Goal: Task Accomplishment & Management: Use online tool/utility

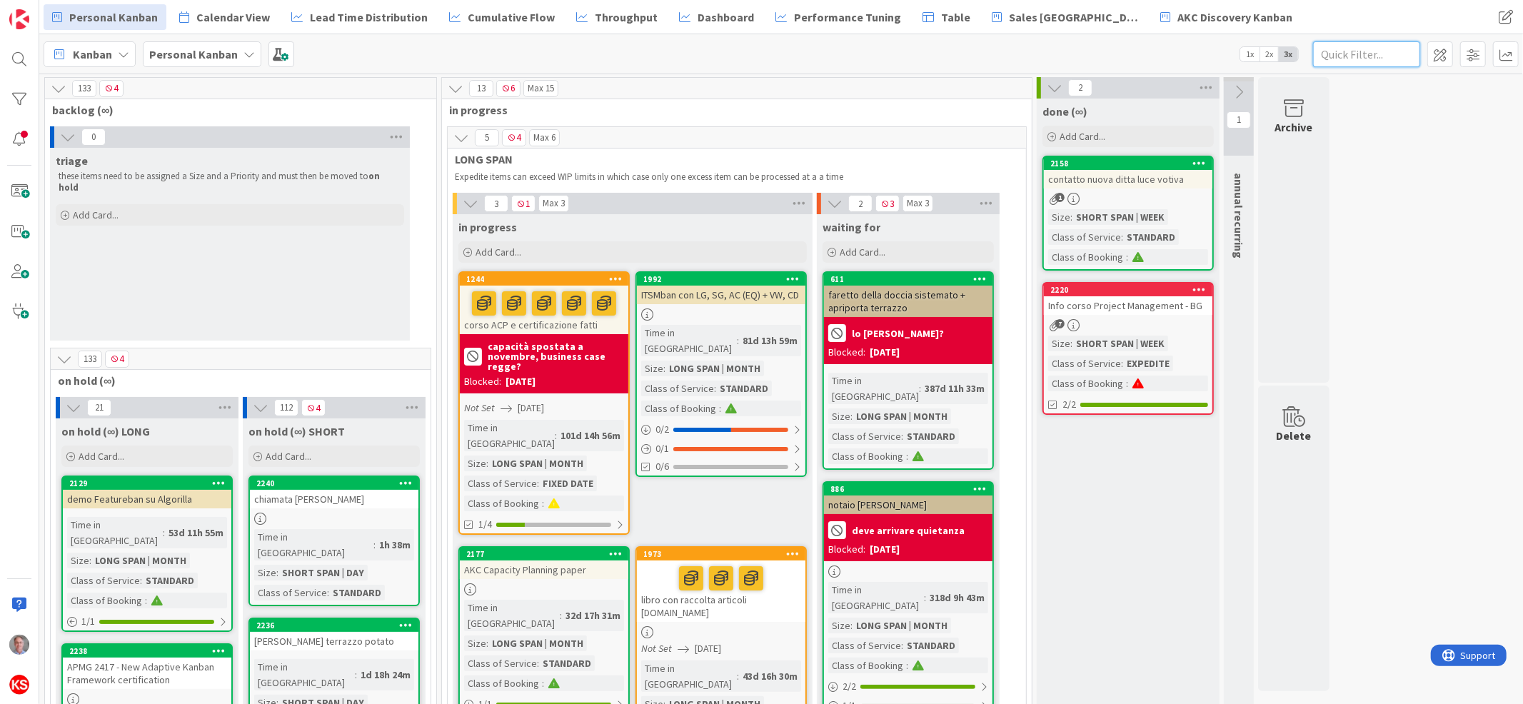
click at [1356, 62] on input "text" at bounding box center [1366, 54] width 107 height 26
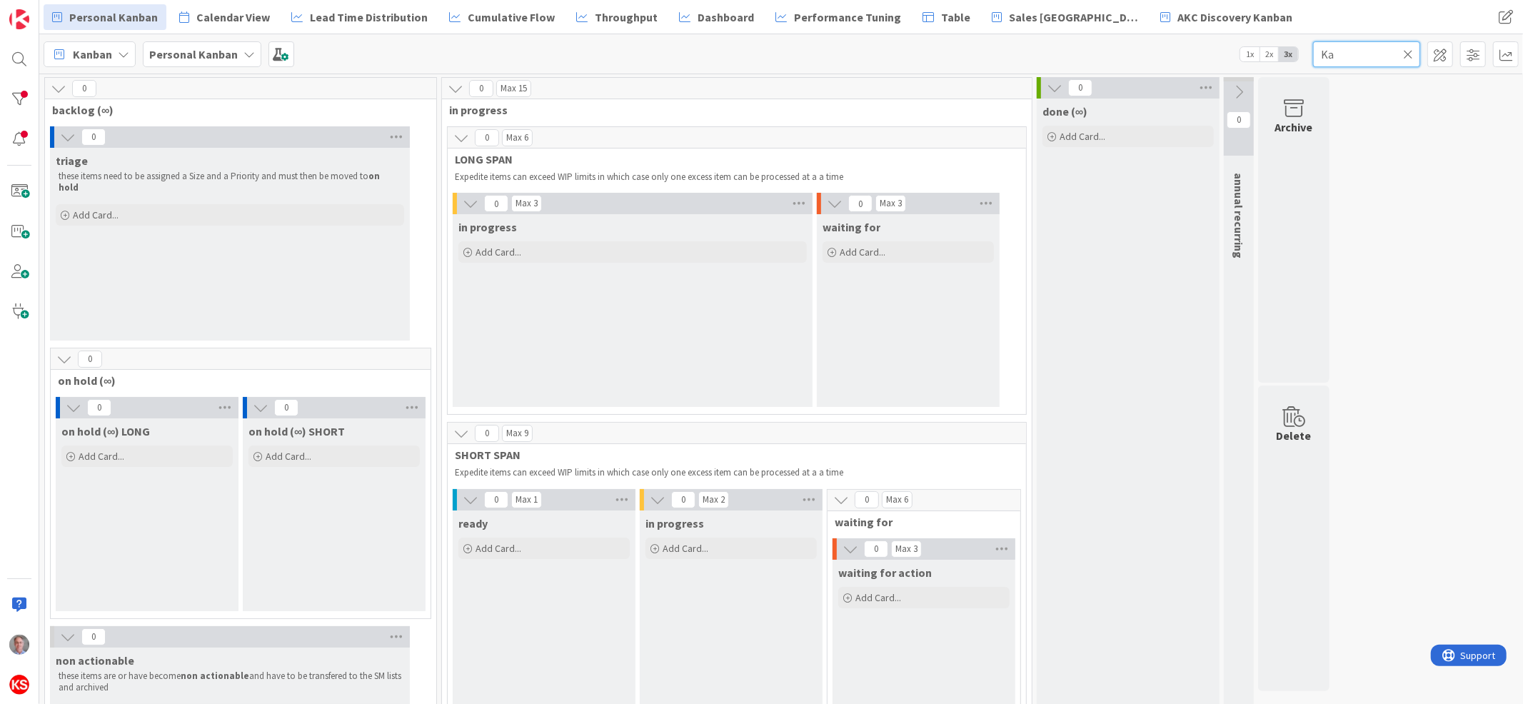
type input "K"
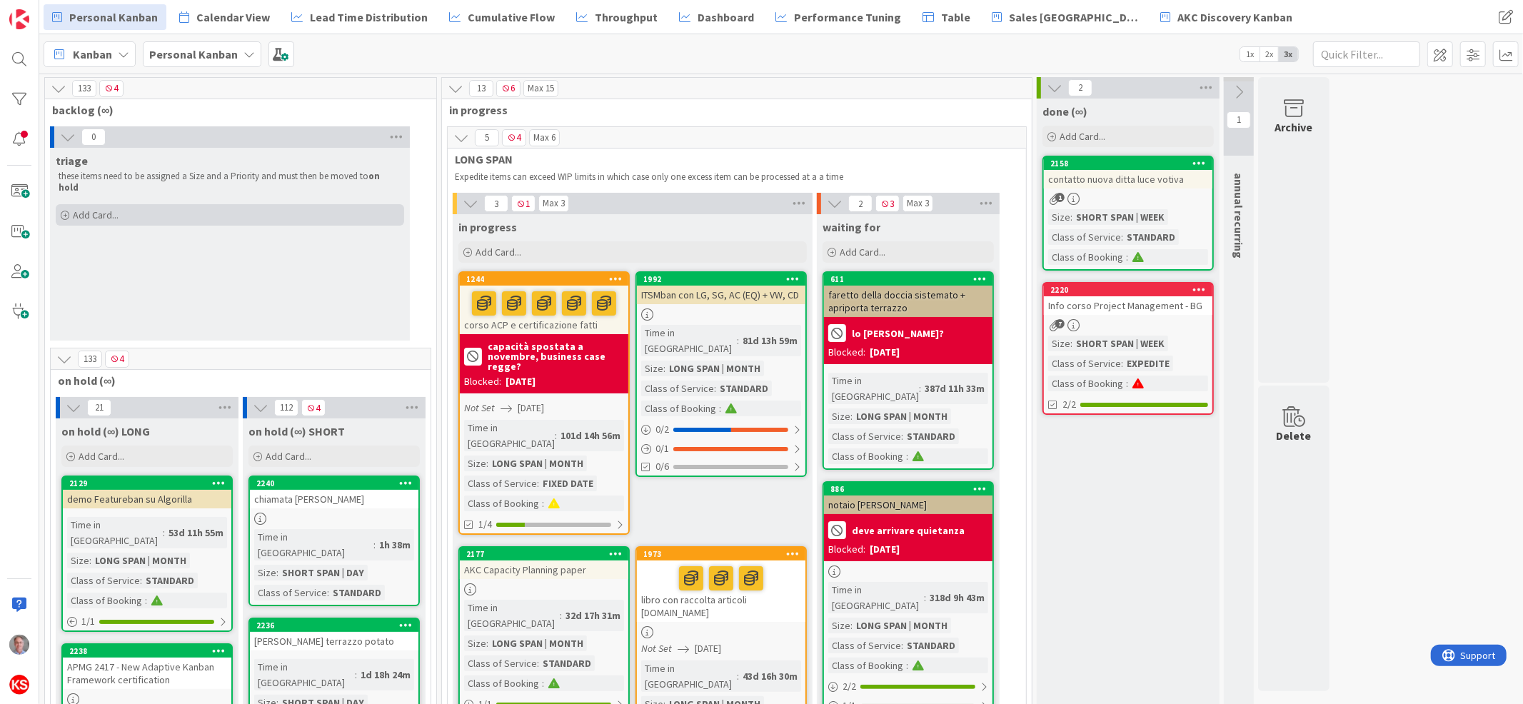
click at [109, 208] on span "Add Card..." at bounding box center [96, 214] width 46 height 13
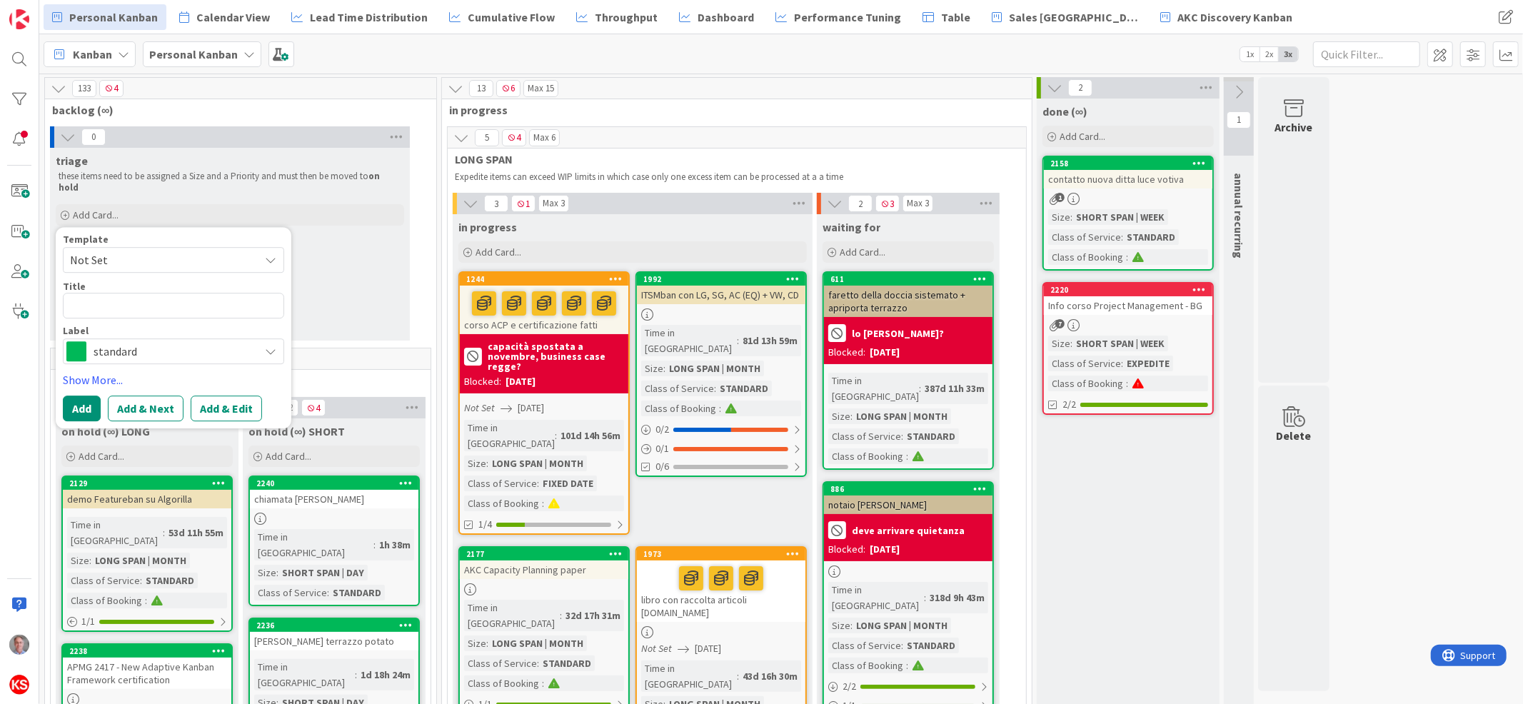
type textarea "x"
type textarea "st"
type textarea "x"
type textarea "stu"
type textarea "x"
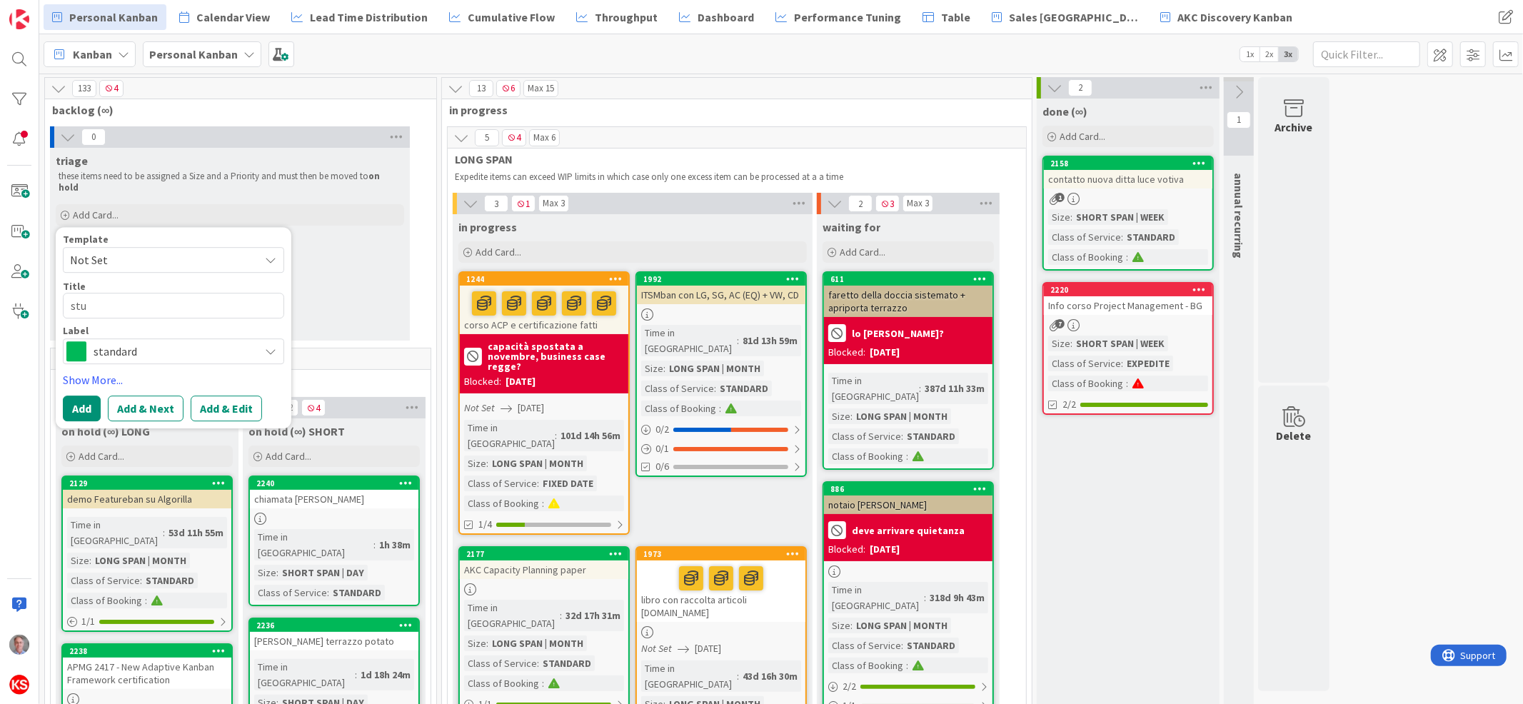
type textarea "stud"
type textarea "x"
type textarea "studio"
type textarea "x"
type textarea "studio"
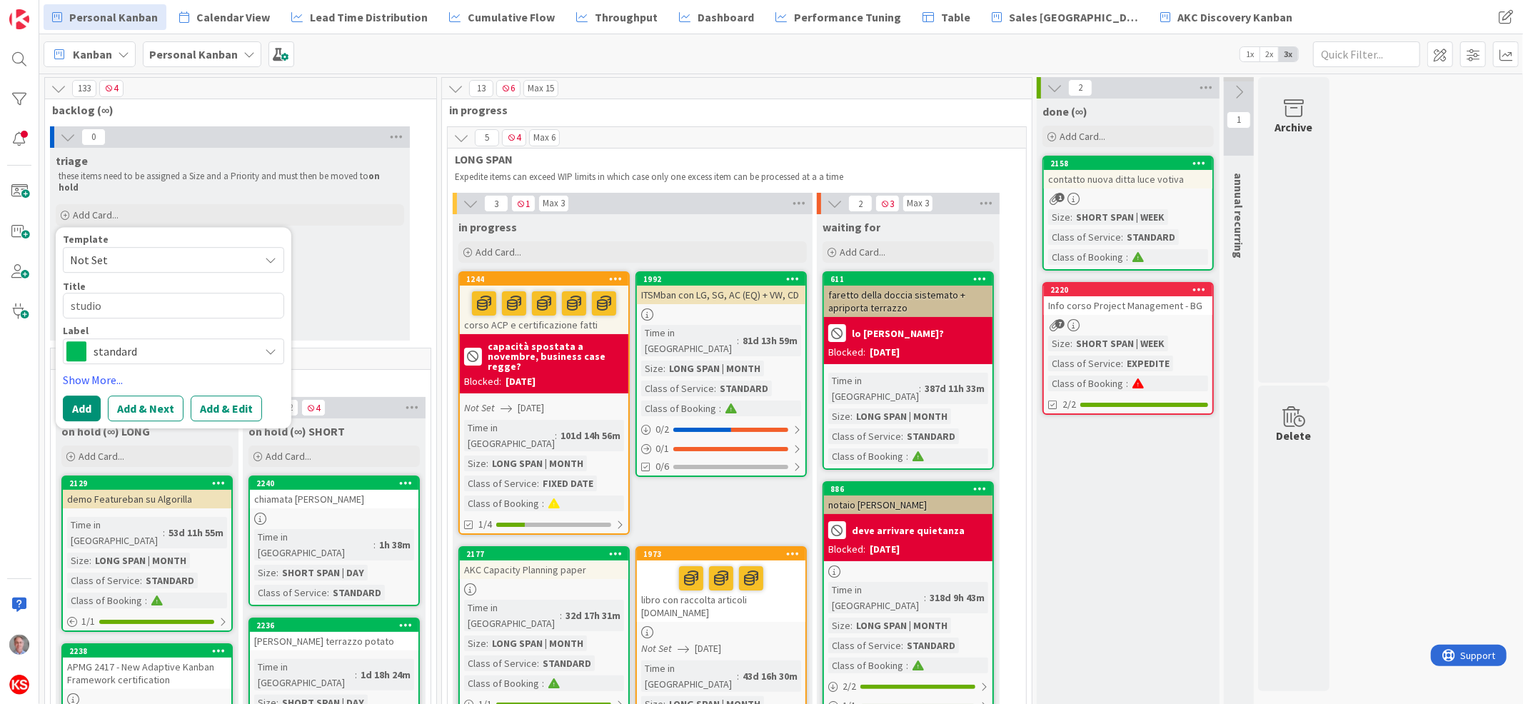
type textarea "x"
type textarea "studio a"
type textarea "x"
type textarea "studio ac"
type textarea "x"
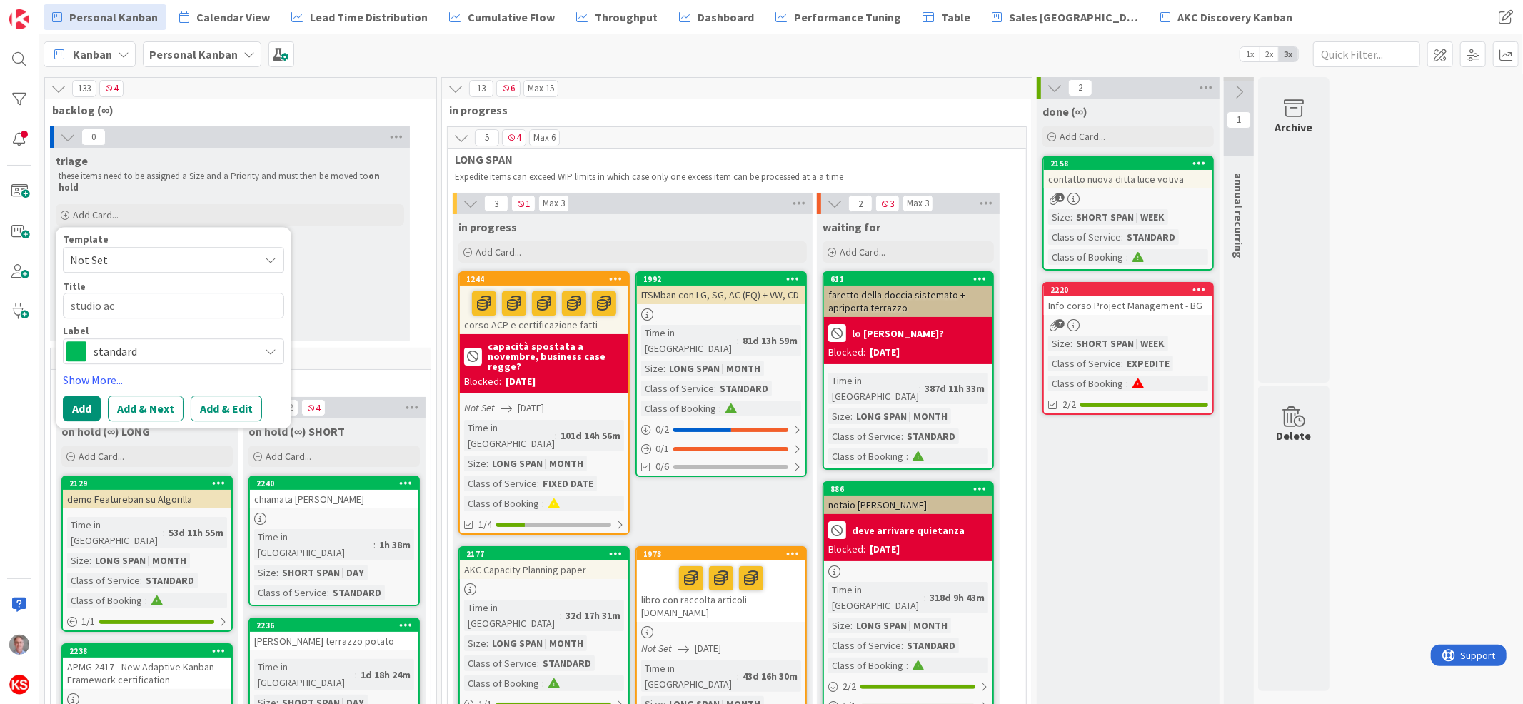
type textarea "studio acq"
type textarea "x"
type textarea "studio acqua"
type textarea "x"
type textarea "studio acqua"
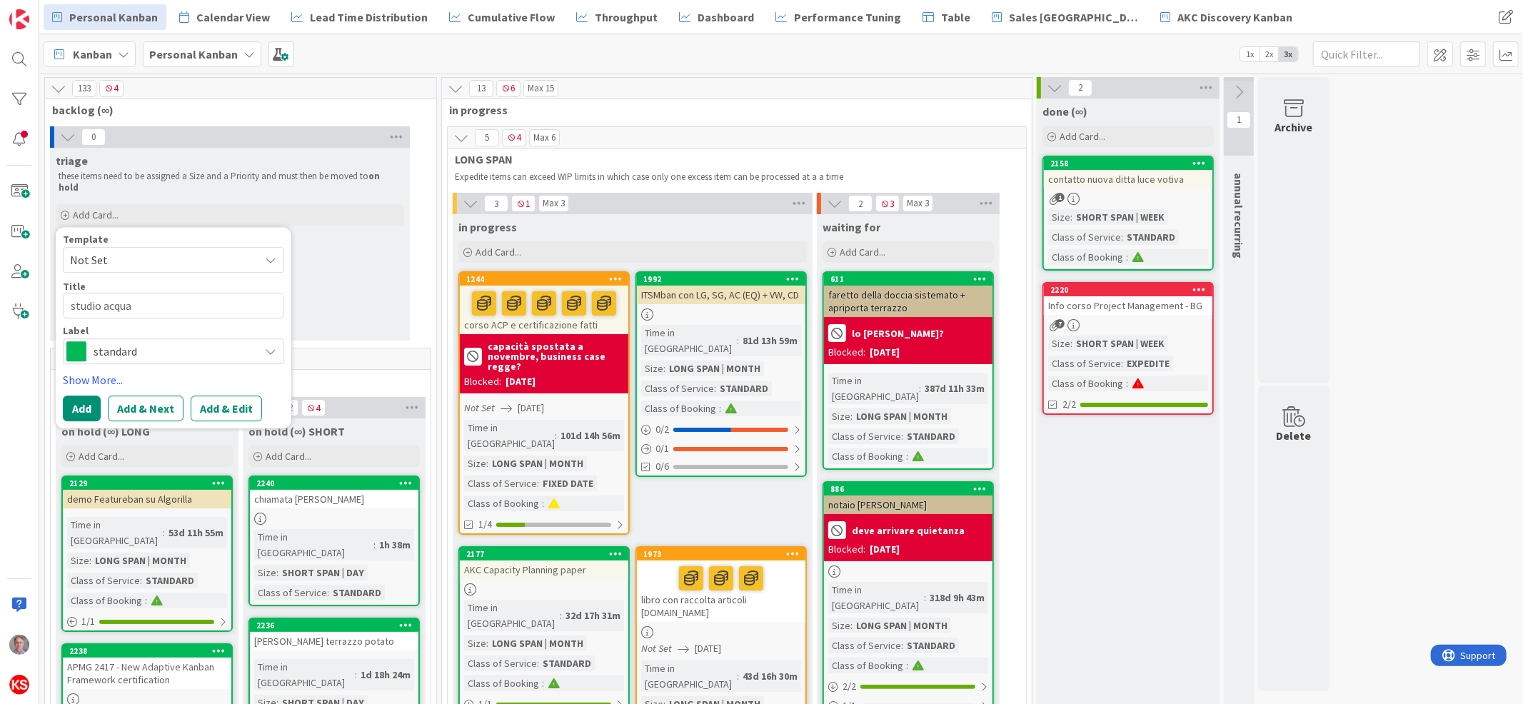
type textarea "x"
type textarea "studio acqua K"
type textarea "x"
type textarea "studio acqua Ka"
type textarea "x"
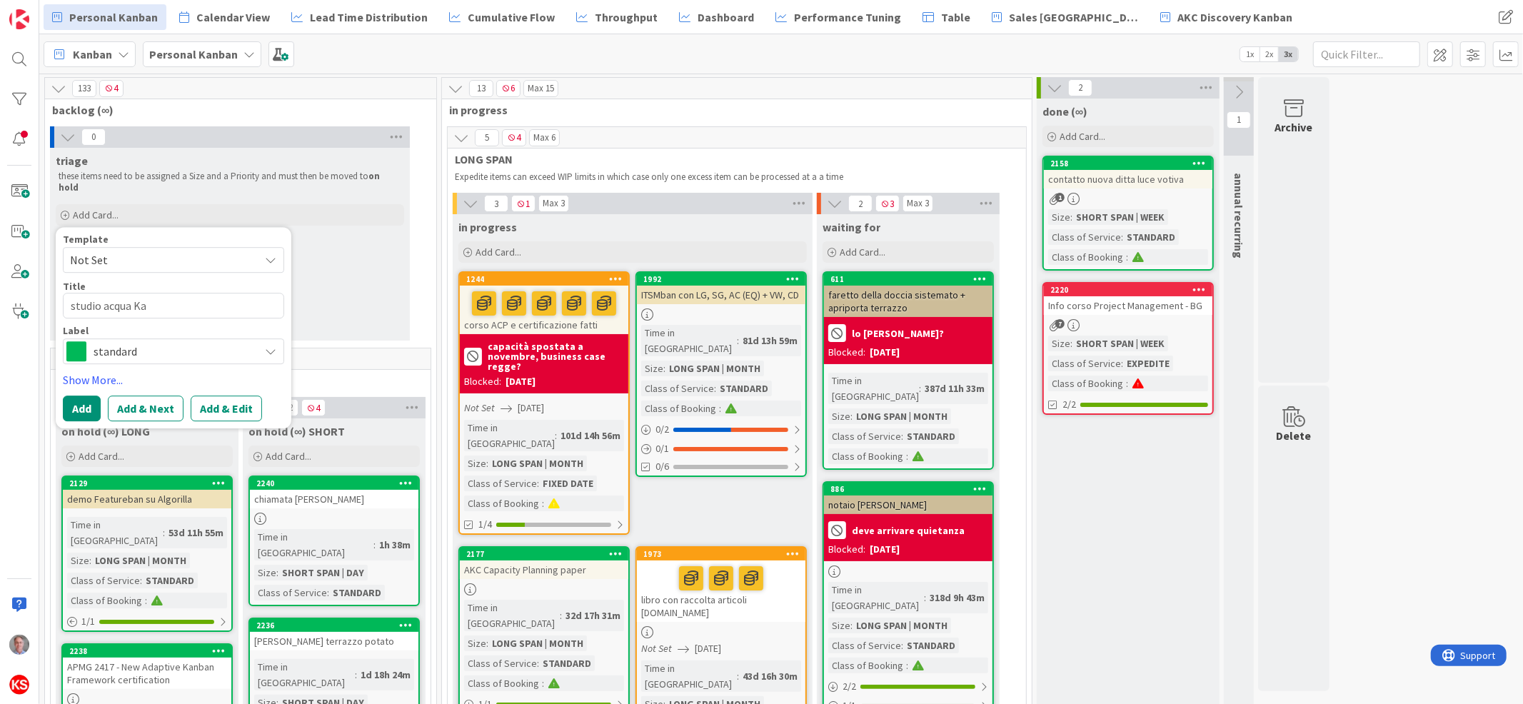
type textarea "studio acqua Kan"
type textarea "x"
type textarea "studio acqua Kang"
type textarea "x"
type textarea "studio acqua Kange"
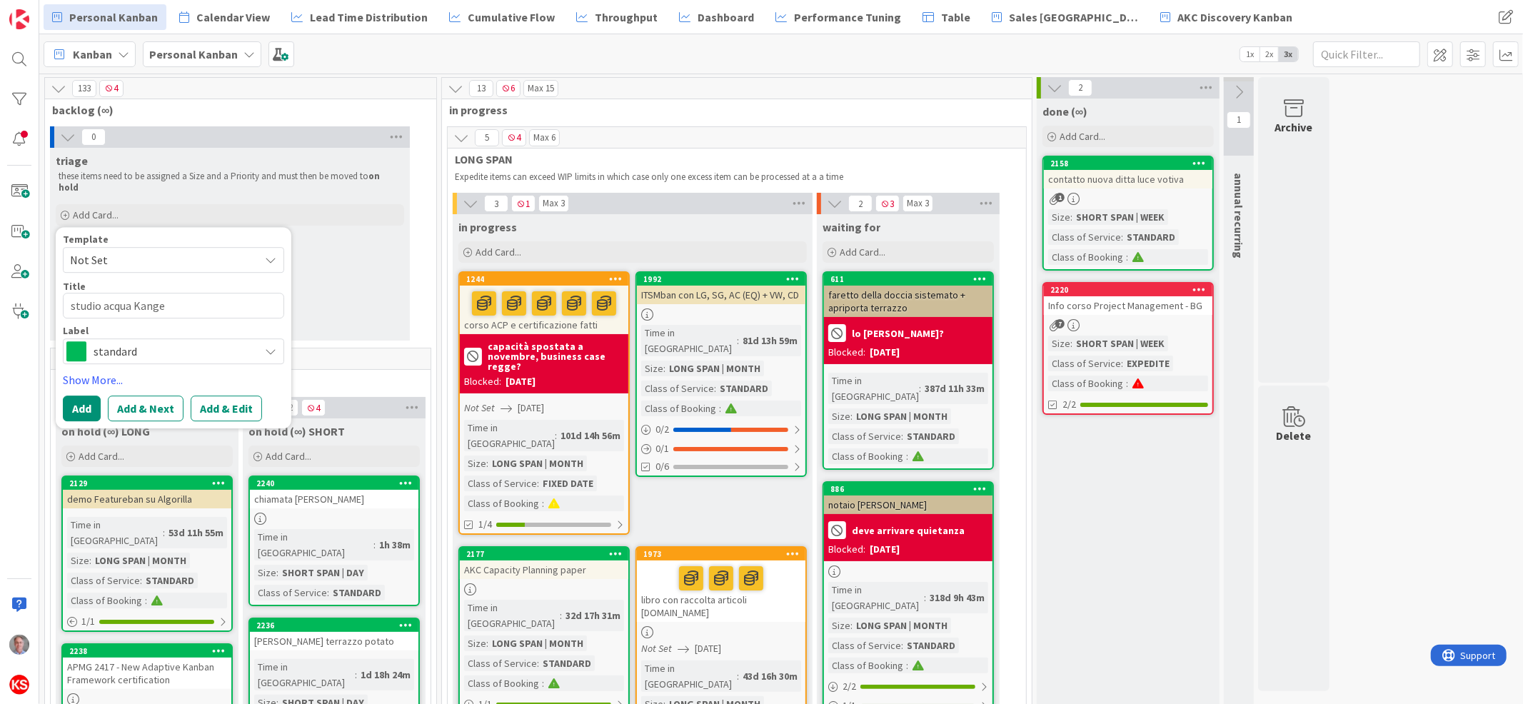
type textarea "x"
type textarea "studio acqua Kangen"
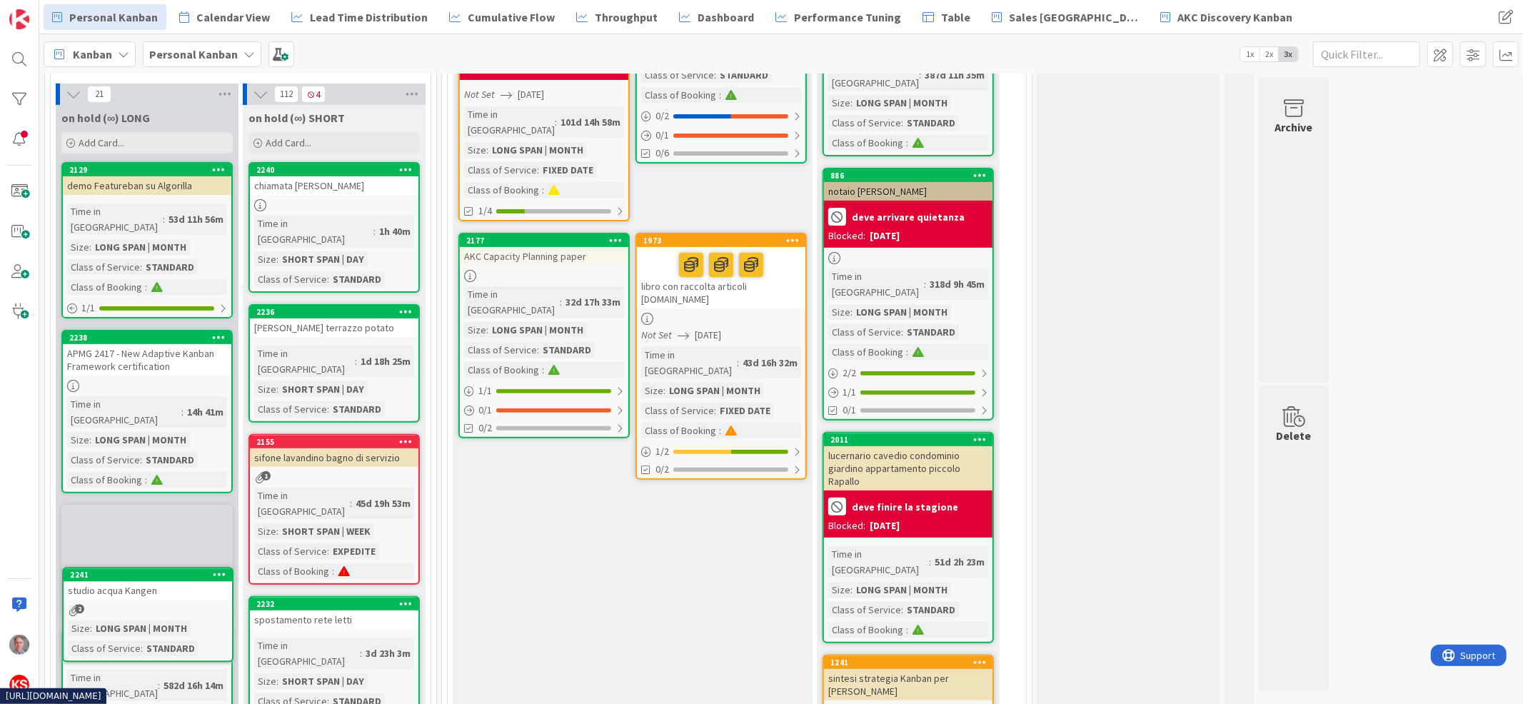
scroll to position [323, 0]
